Goal: Task Accomplishment & Management: Manage account settings

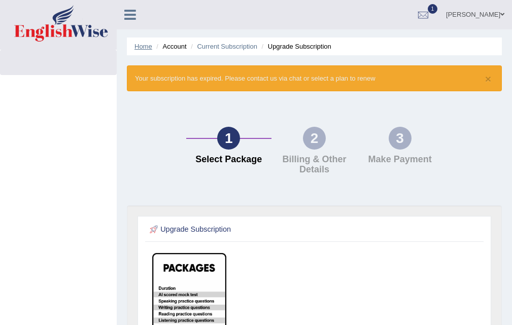
drag, startPoint x: 0, startPoint y: 0, endPoint x: 136, endPoint y: 48, distance: 144.3
click at [136, 48] on link "Home" at bounding box center [143, 47] width 18 height 8
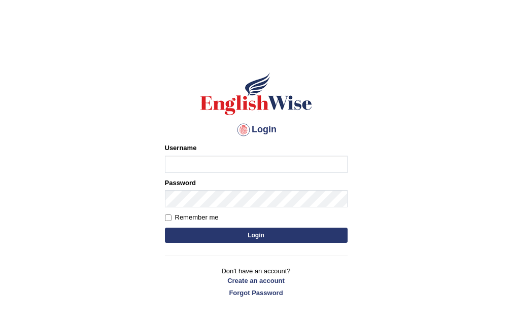
type input "RAJDEEPKAUR068"
click at [259, 231] on button "Login" at bounding box center [256, 235] width 183 height 15
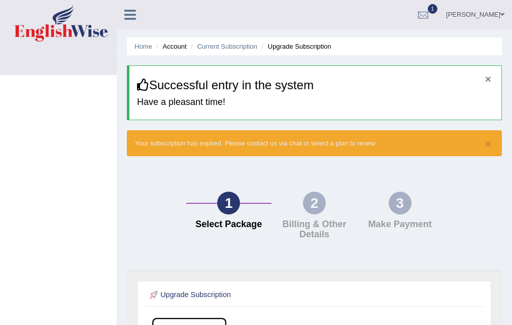
click at [489, 78] on button "×" at bounding box center [488, 79] width 6 height 11
